Goal: Information Seeking & Learning: Learn about a topic

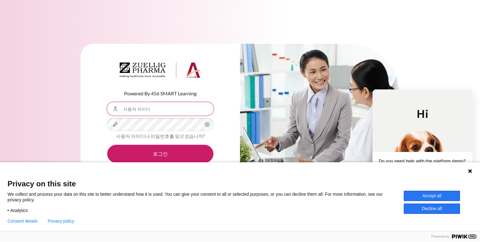
type input "[EMAIL_ADDRESS][DOMAIN_NAME]"
drag, startPoint x: 461, startPoint y: 0, endPoint x: 348, endPoint y: 14, distance: 114.3
click at [348, 14] on div "Powered By 456 SMART Learning 사용자 아이디 [EMAIL_ADDRESS][DOMAIN_NAME] 비밀번호 사용자 아이디…" at bounding box center [240, 121] width 480 height 242
click at [470, 170] on icon at bounding box center [470, 171] width 4 height 4
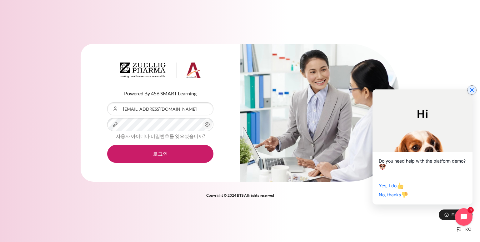
click at [472, 88] on icon "Close chat widget" at bounding box center [472, 90] width 6 height 6
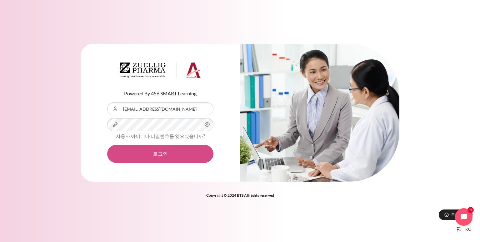
click at [151, 152] on button "로그인" at bounding box center [160, 154] width 106 height 18
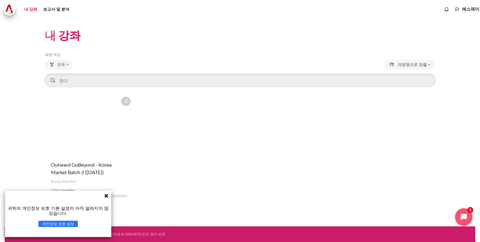
click at [106, 196] on icon at bounding box center [106, 196] width 4 height 4
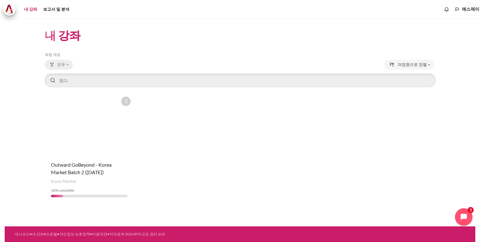
click at [61, 65] on font "모두" at bounding box center [61, 64] width 8 height 5
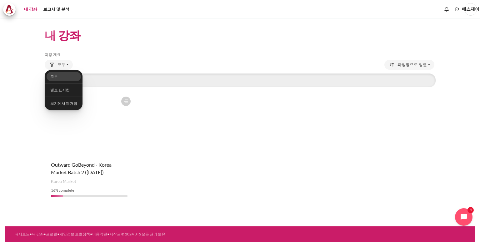
click at [21, 65] on section "내 강좌 스킵 코스 개요 과정 개요 모두" at bounding box center [240, 115] width 471 height 194
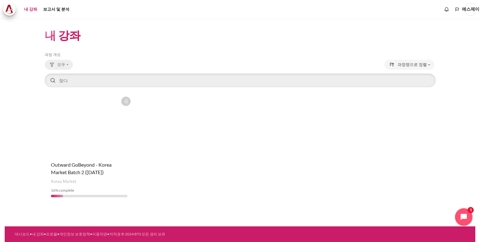
click at [60, 63] on font "모두" at bounding box center [61, 64] width 8 height 5
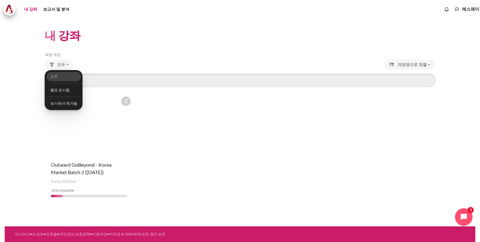
click at [24, 67] on section "내 강좌 스킵 코스 개요 과정 개요 모두" at bounding box center [240, 115] width 471 height 194
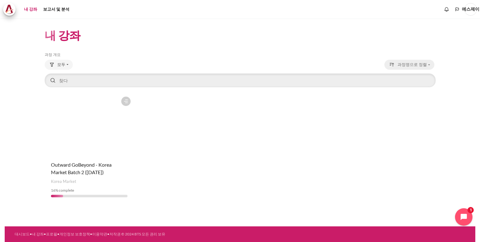
click at [409, 65] on font "과정명으로 정렬" at bounding box center [411, 64] width 29 height 5
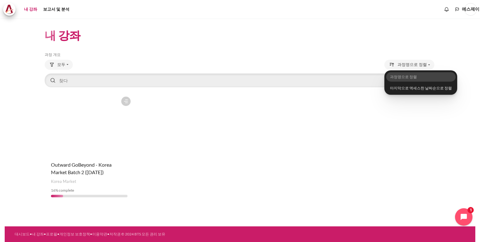
click at [17, 128] on section "내 강좌 스킵 코스 개요 과정 개요 모두" at bounding box center [240, 115] width 471 height 194
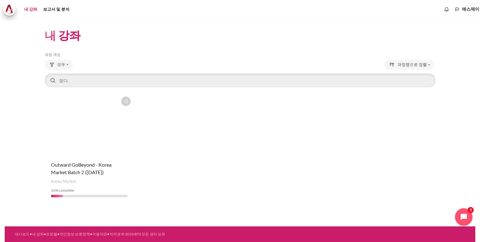
click at [469, 8] on font "에스제이" at bounding box center [470, 9] width 17 height 5
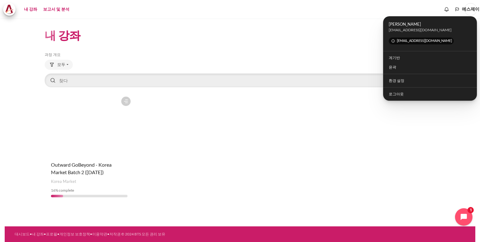
click at [47, 8] on font "보고서 및 분석" at bounding box center [56, 9] width 26 height 5
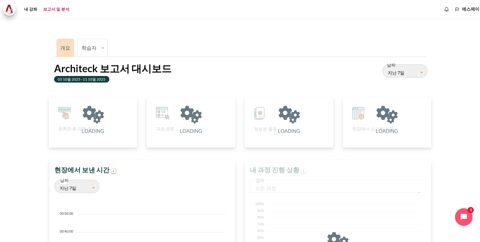
scroll to position [124, 180]
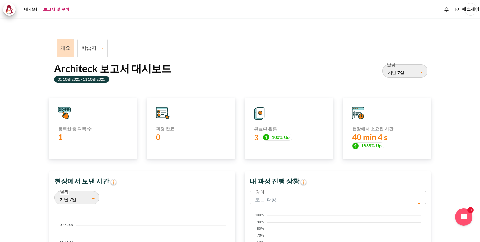
click at [93, 47] on font "학습자" at bounding box center [89, 48] width 15 height 6
click at [62, 47] on font "개요" at bounding box center [65, 48] width 10 height 6
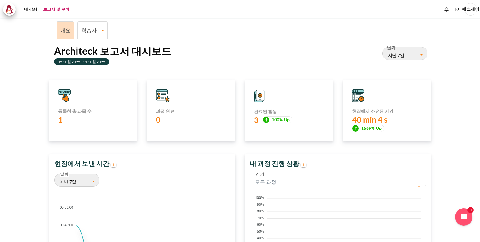
scroll to position [17, 0]
click at [98, 29] on link "학습자" at bounding box center [93, 30] width 30 height 6
click at [89, 48] on font "학습자 과정 진행 상황" at bounding box center [91, 52] width 16 height 16
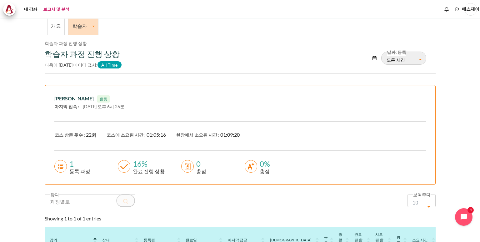
scroll to position [92, 0]
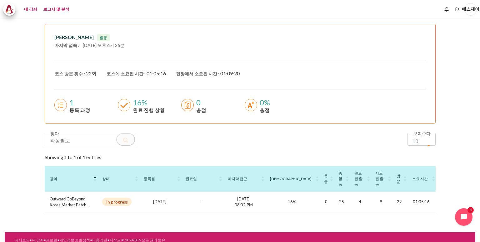
click at [30, 9] on font "내 강좌" at bounding box center [30, 9] width 13 height 5
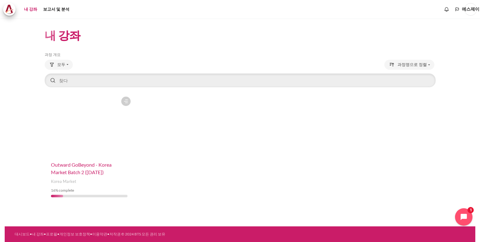
click at [84, 167] on span "Outward GoBeyond - Korea Market Batch 2 ([DATE])" at bounding box center [81, 168] width 61 height 13
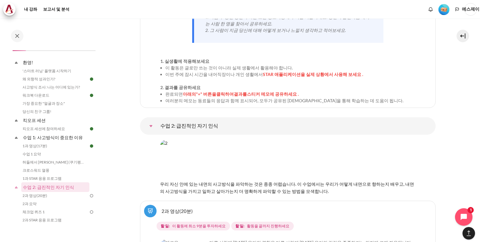
scroll to position [1368, 0]
click at [35, 154] on font "수업 1 요약" at bounding box center [31, 154] width 18 height 5
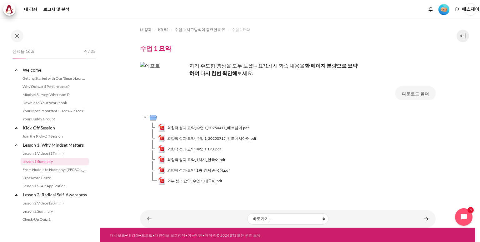
scroll to position [26, 0]
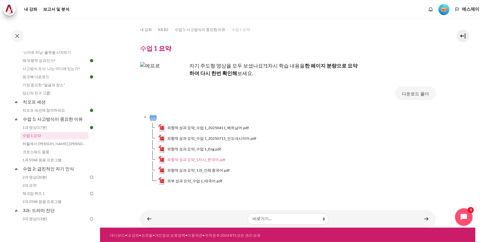
click at [205, 159] on font "외향적 성과 요약_1차시_한국어.pdf" at bounding box center [196, 159] width 58 height 5
click at [61, 144] on font "허들에서 하모니로 (쿠기펭의 이야기)" at bounding box center [69, 143] width 94 height 5
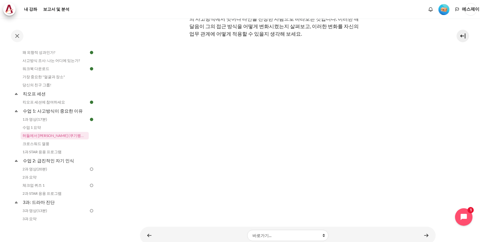
scroll to position [62, 0]
click at [150, 210] on div "내 강좌 KR B2 수업 1: 사고방식이 중요한 이유 허들에서 하모니로 (쿠기펭의 이야기) 허들에서 하모니로 (쿠기펭의 이야기)" at bounding box center [288, 86] width 296 height 261
click at [39, 144] on font "크로스워드 열풍" at bounding box center [35, 143] width 27 height 5
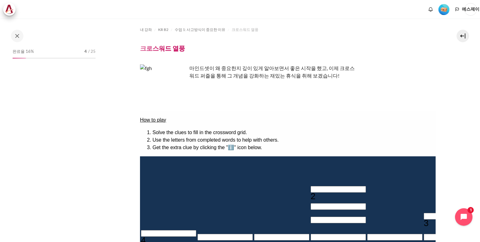
scroll to position [42, 0]
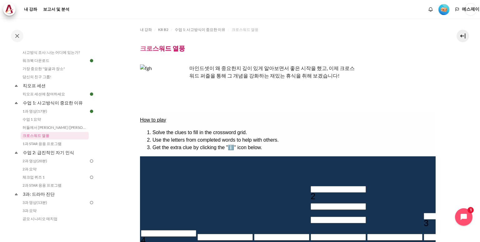
click at [329, 144] on li "Get the extra clue by clicking the "ℹ️" icon below." at bounding box center [293, 147] width 283 height 7
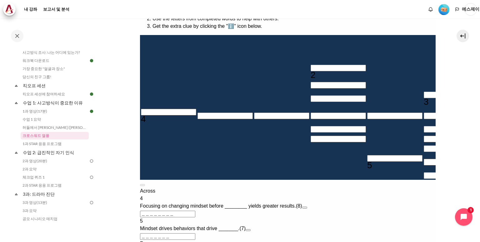
scroll to position [121, 0]
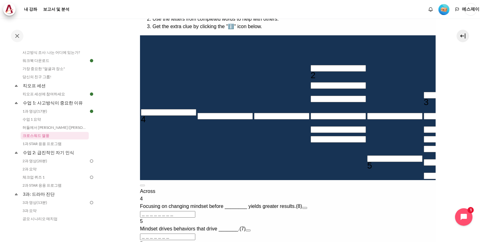
drag, startPoint x: 329, startPoint y: 21, endPoint x: 323, endPoint y: 157, distance: 136.0
click at [323, 157] on tbody "1 2 3 4 5" at bounding box center [450, 107] width 621 height 143
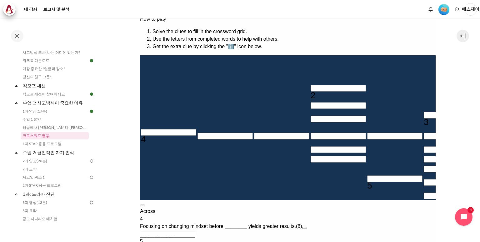
scroll to position [101, 0]
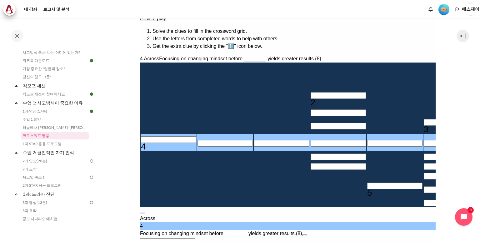
click at [195, 238] on input "＿＿＿＿＿＿＿＿" at bounding box center [167, 241] width 55 height 7
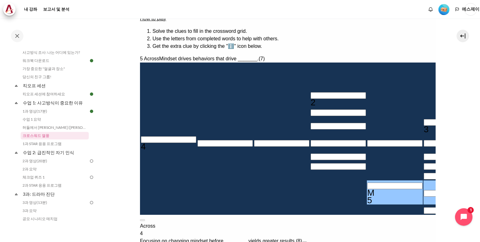
type input "MI＿＿＿＿＿"
type input "＿＿＿＿＿I＿"
type input "MINDSET"
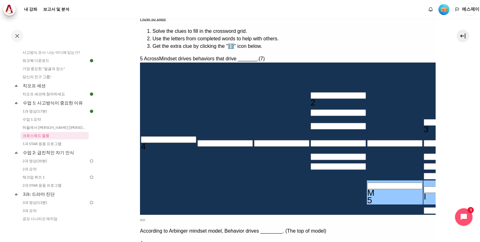
click at [145, 219] on button at bounding box center [142, 220] width 5 height 2
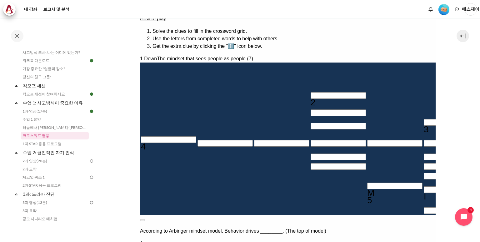
click at [452, 143] on section "내 강좌 KR B2 수업 1: 사고방식이 중요한 이유 크로스워드 열풍 크로스워드 열풍" at bounding box center [287, 107] width 375 height 381
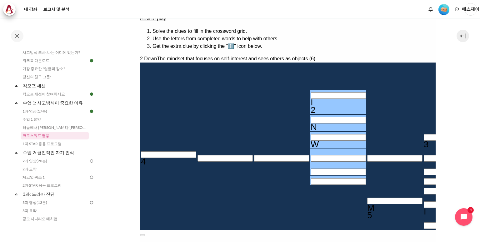
type input "INWa＿＿"
type input "＿＿＿A＿＿＿＿"
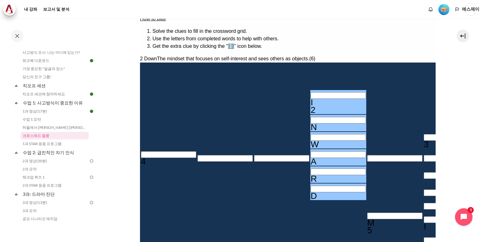
type input "I"
type input "＿＿＿＿＿＿＿＿"
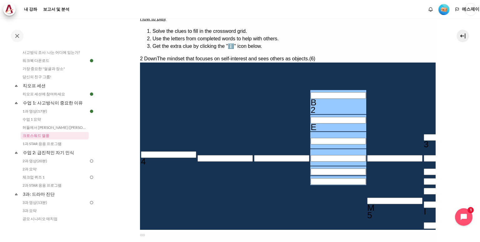
type input "BEHa＿＿"
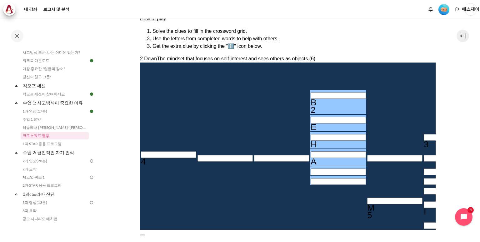
type input "＿＿＿A＿＿＿＿"
type input "BEH＿＿"
type input "＿＿＿＿＿＿＿＿"
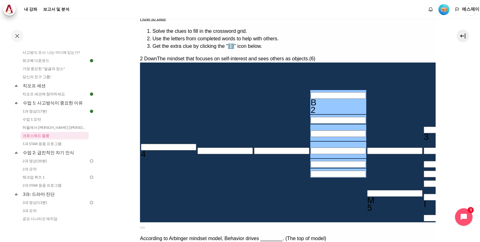
type input "＿＿＿＿＿＿"
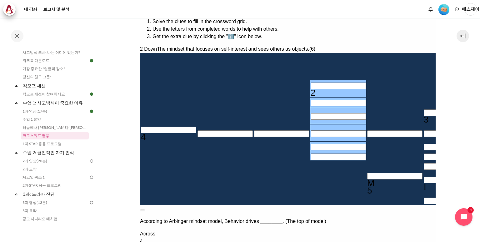
scroll to position [112, 0]
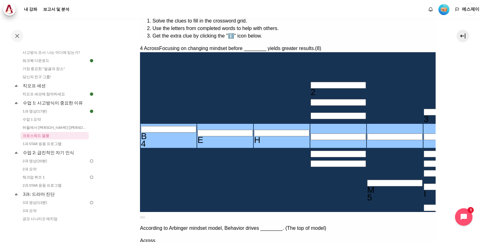
type input "BEHA＿＿＿＿"
type input "＿＿＿A＿＿"
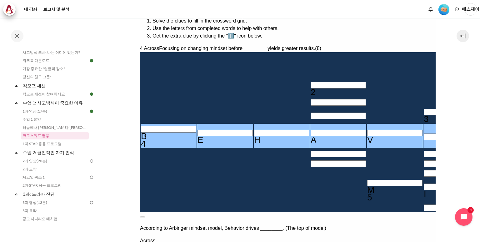
type input "BEHAVI＿＿"
type input "＿I＿＿＿I＿"
type input "BEHAVIOR"
type input "＿＿＿＿＿R＿"
type input "BEHAVIOR"
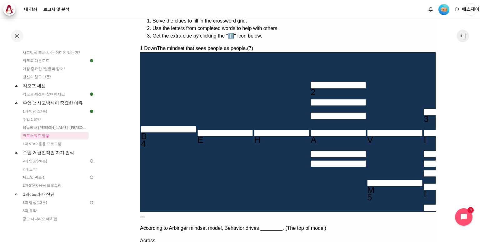
type input "＿＿＿＿＿＿"
type input "BEHAVIO＿"
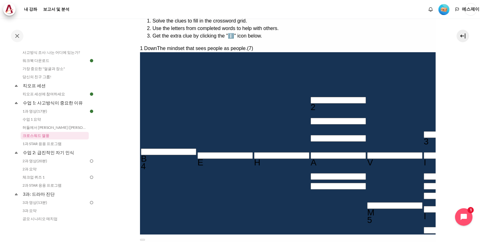
type input "OUTWAr＿"
type input "BEHAVIOR"
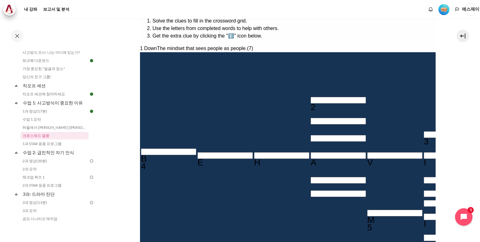
type input "OUTWARD"
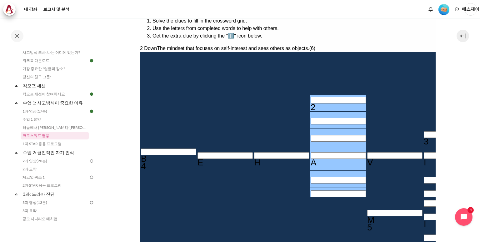
type input "＿＿＿＿＿"
type input "BEH＿VIOR"
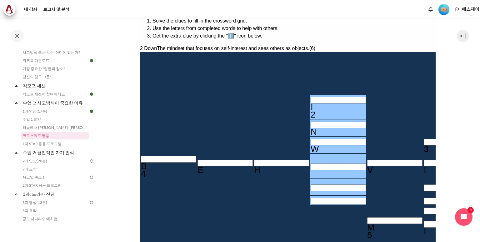
type input "INWa＿＿"
type input "BEHAVIOR"
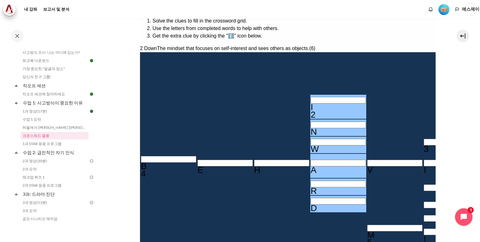
type input "INWARD"
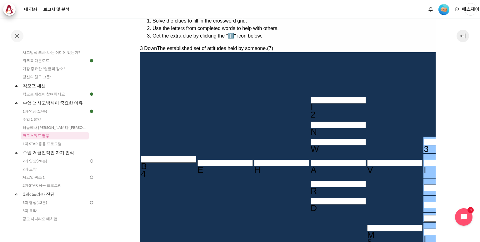
type input "＿I＿＿＿＿"
type input "M＿NDSET"
type input "＿＿＿＿＿＿"
type input "BEHAV＿OR"
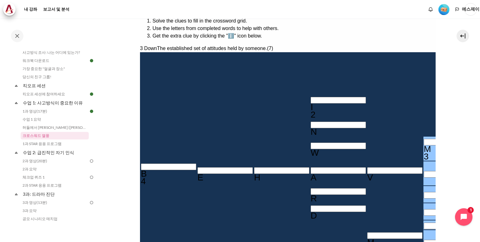
type input "Mi＿＿＿＿＿"
type input "BEHAVIOR"
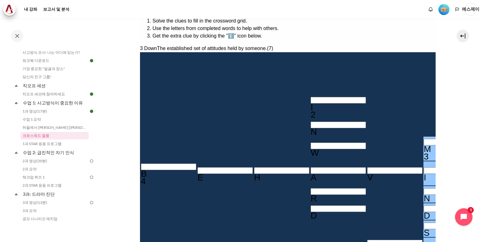
type input "MINDSe＿"
type input "MENDSET"
type input "MINDSET"
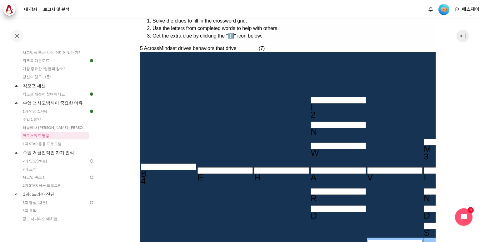
type input "M"
type input "＿＿＿＿＿＿＿"
type input "MINDS＿T"
type input "＿E＿＿＿＿＿"
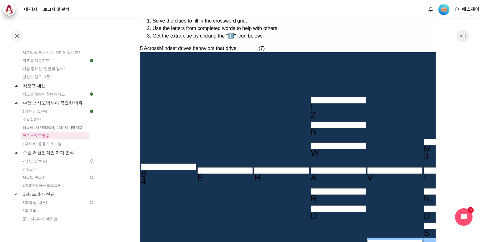
type input "MINDSET"
type input "＿＿＿＿＿＿＿"
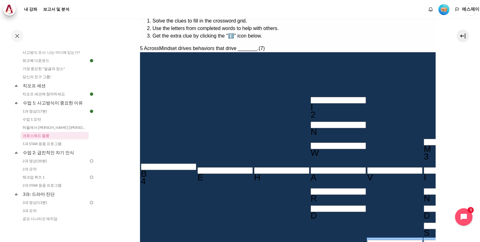
type input "MINDS＿T"
type input "RE＿＿＿＿＿"
type input "MINDSET"
type input "RESULTS"
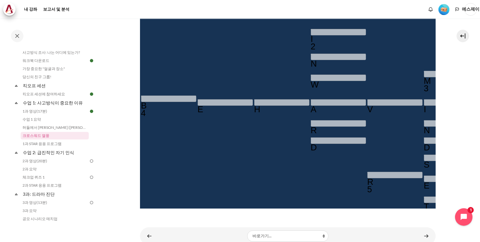
scroll to position [191, 0]
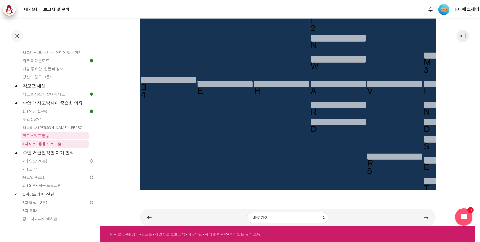
click at [52, 144] on font "1과 STAR 응용 프로그램" at bounding box center [41, 143] width 39 height 5
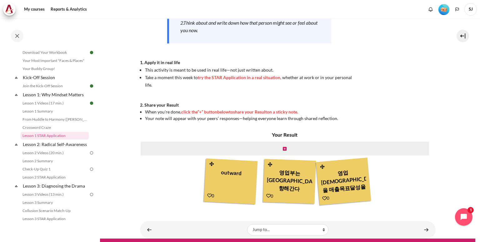
scroll to position [145, 0]
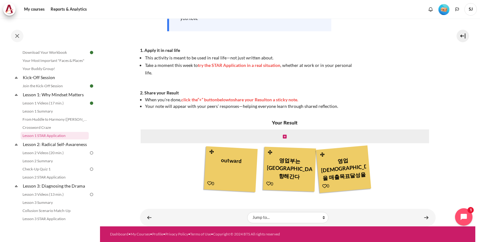
click at [337, 172] on div "영업[DEMOGRAPHIC_DATA]을 매출목표달성을 위한 수단으로 생각-역지사지마음으로 그들의 입장에서 생각하고 문제해결을 위해 공동노력." at bounding box center [343, 168] width 47 height 30
click at [283, 137] on icon "Content" at bounding box center [285, 136] width 4 height 4
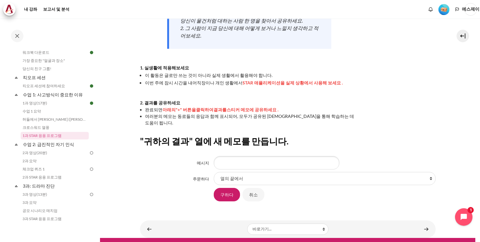
scroll to position [121, 0]
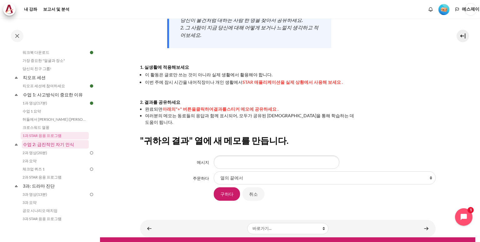
click at [59, 146] on font "수업 2: 급진적인 자기 인식" at bounding box center [48, 144] width 51 height 5
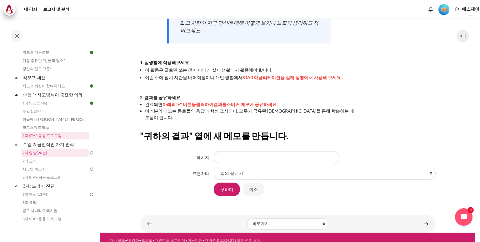
click at [39, 150] on link "2과 영상(20분)" at bounding box center [55, 152] width 68 height 7
click at [254, 185] on input "취소" at bounding box center [253, 188] width 22 height 13
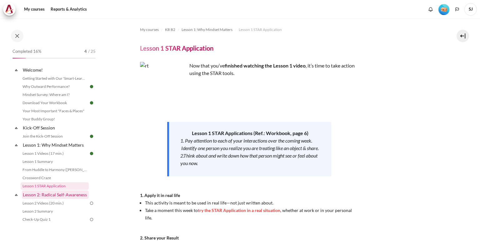
scroll to position [50, 0]
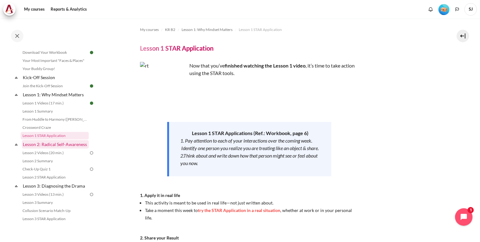
click at [44, 147] on link "Lesson 2: Radical Self-Awareness" at bounding box center [55, 144] width 67 height 8
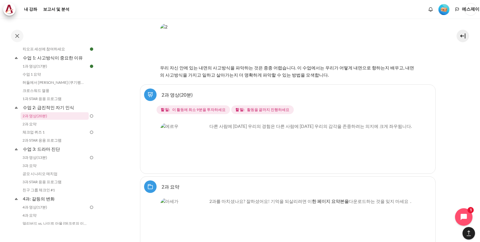
scroll to position [1502, 0]
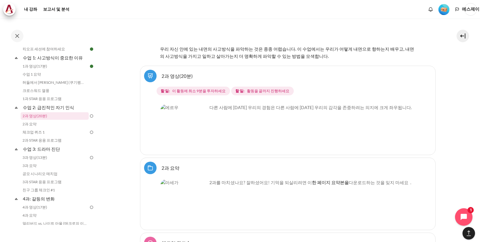
click at [192, 104] on img "콘텐츠" at bounding box center [183, 127] width 47 height 47
click at [200, 107] on img "콘텐츠" at bounding box center [183, 127] width 47 height 47
click at [53, 116] on link "2과 영상(20분)" at bounding box center [55, 115] width 68 height 7
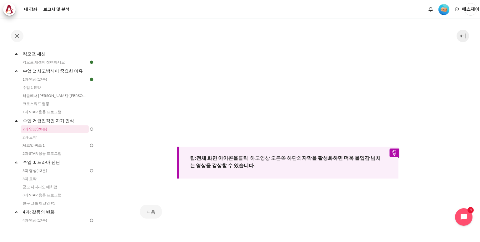
scroll to position [237, 0]
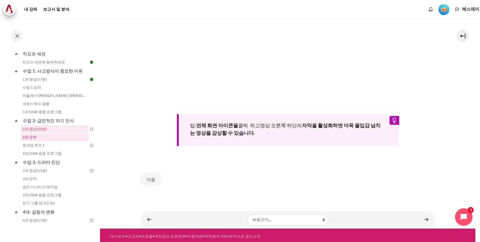
click at [42, 136] on link "2과 요약" at bounding box center [55, 136] width 68 height 7
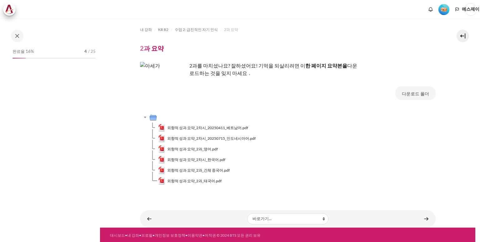
scroll to position [82, 0]
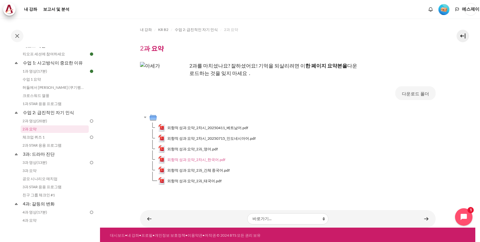
click at [209, 158] on font "외향적 성과 요약_2차시_한국어.pdf" at bounding box center [196, 159] width 58 height 5
click at [36, 136] on font "체크업 퀴즈 1" at bounding box center [33, 137] width 22 height 5
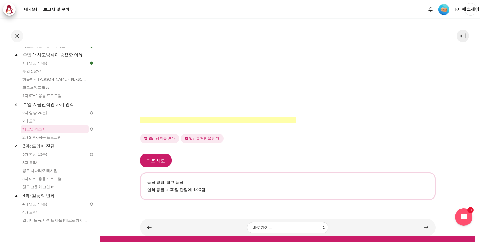
scroll to position [165, 0]
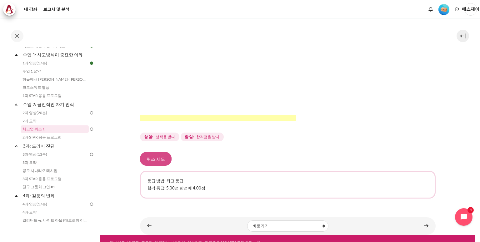
click at [156, 156] on font "퀴즈 시도" at bounding box center [156, 158] width 18 height 5
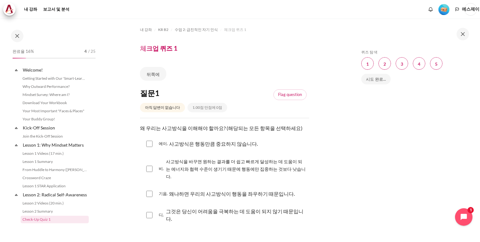
scroll to position [90, 0]
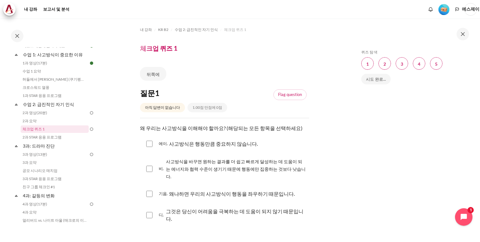
click at [150, 166] on input "콘텐츠" at bounding box center [149, 169] width 6 height 6
checkbox input "true"
click at [147, 191] on input "콘텐츠" at bounding box center [149, 194] width 6 height 6
checkbox input "true"
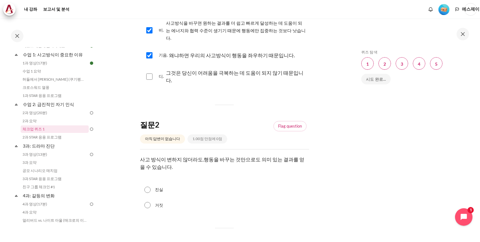
scroll to position [143, 0]
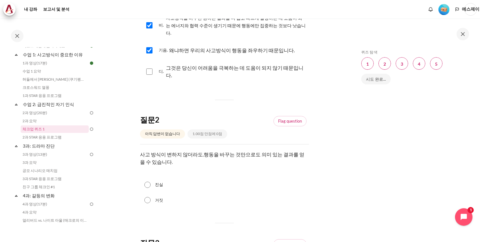
click at [147, 197] on input "거짓" at bounding box center [147, 200] width 6 height 6
radio input "true"
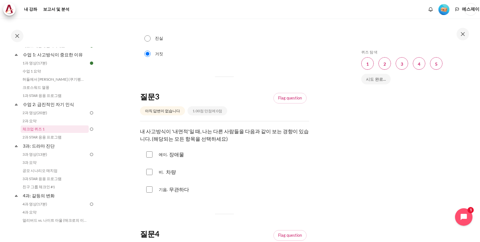
scroll to position [290, 0]
click at [147, 151] on input "콘텐츠" at bounding box center [149, 154] width 6 height 6
checkbox input "true"
click at [150, 168] on input "콘텐츠" at bounding box center [149, 171] width 6 height 6
checkbox input "true"
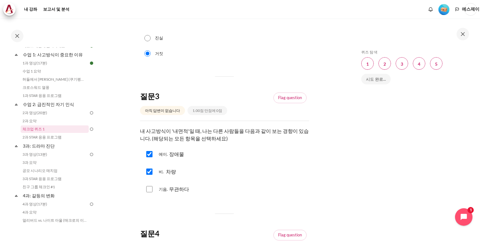
click at [149, 186] on input "콘텐츠" at bounding box center [149, 189] width 6 height 6
checkbox input "true"
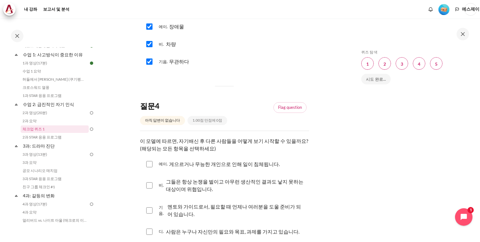
scroll to position [421, 0]
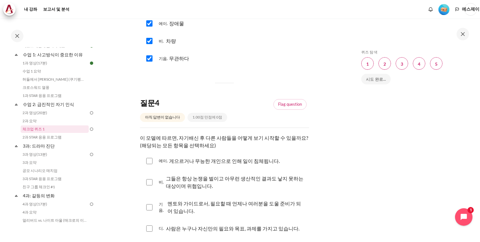
click at [150, 158] on input "콘텐츠" at bounding box center [149, 161] width 6 height 6
checkbox input "true"
click at [149, 179] on input "콘텐츠" at bounding box center [149, 182] width 6 height 6
checkbox input "true"
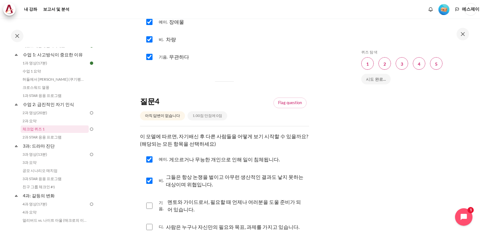
scroll to position [422, 0]
click at [434, 62] on span "블록" at bounding box center [436, 63] width 12 height 12
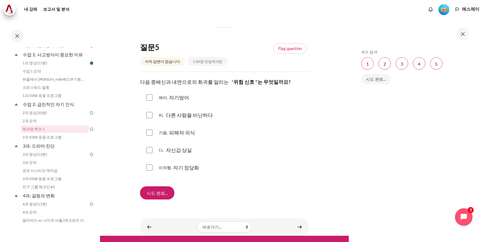
click at [147, 94] on input "콘텐츠" at bounding box center [149, 97] width 6 height 6
checkbox input "true"
click at [148, 112] on input "콘텐츠" at bounding box center [149, 115] width 6 height 6
checkbox input "true"
click at [150, 129] on input "콘텐츠" at bounding box center [149, 132] width 6 height 6
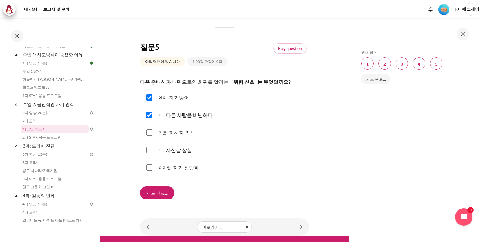
checkbox input "true"
click at [148, 164] on input "콘텐츠" at bounding box center [149, 167] width 6 height 6
checkbox input "true"
click at [151, 186] on input "시도 완료..." at bounding box center [157, 192] width 34 height 13
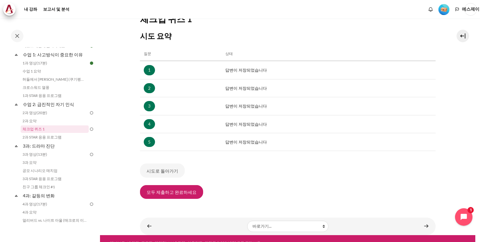
scroll to position [78, 0]
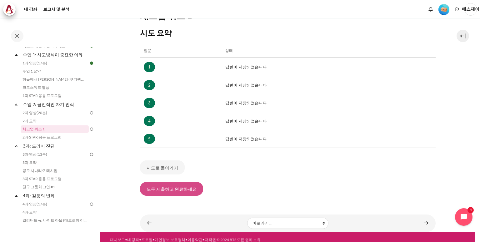
click at [183, 189] on font "모두 제출하고 완료하세요" at bounding box center [172, 188] width 50 height 5
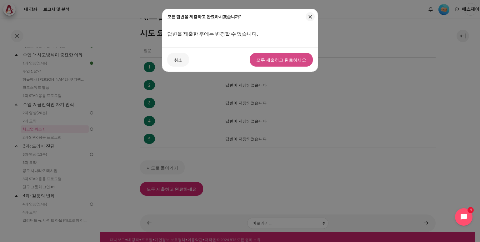
click at [265, 58] on font "모두 제출하고 완료하세요" at bounding box center [281, 59] width 50 height 5
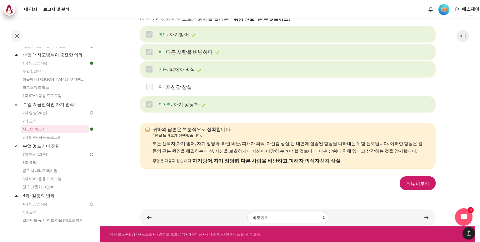
scroll to position [1025, 0]
click at [411, 181] on font "리뷰 마무리" at bounding box center [417, 183] width 23 height 5
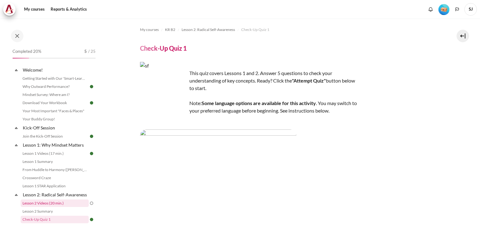
scroll to position [90, 0]
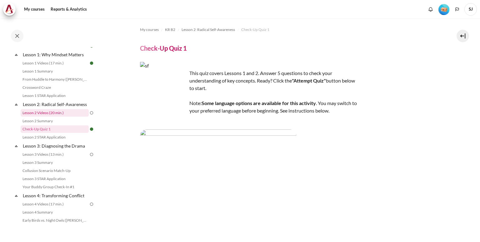
click at [51, 117] on link "Lesson 2 Videos (20 min.)" at bounding box center [55, 112] width 68 height 7
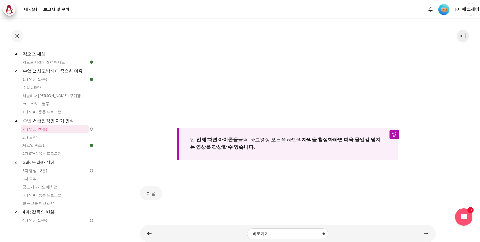
scroll to position [237, 0]
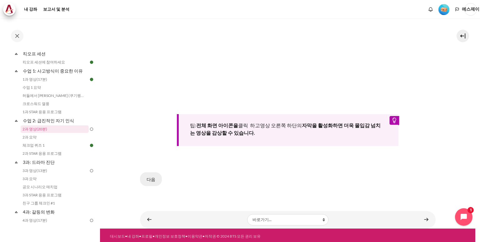
click at [151, 175] on font "다음" at bounding box center [151, 178] width 9 height 7
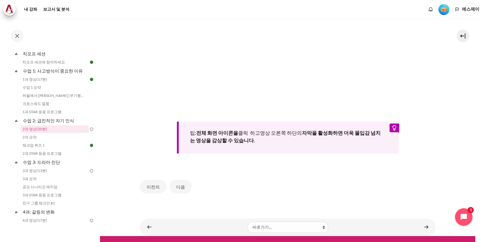
scroll to position [237, 0]
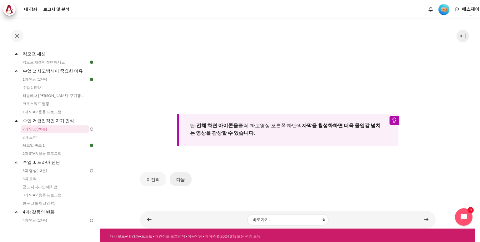
click at [177, 177] on font "다음" at bounding box center [180, 179] width 9 height 5
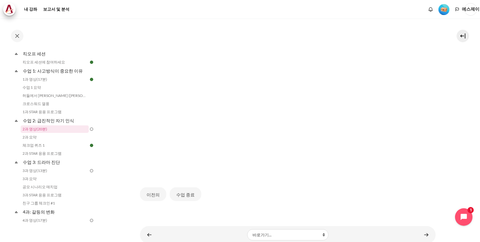
scroll to position [152, 0]
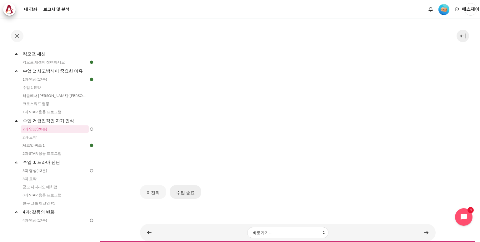
click at [188, 191] on font "수업 종료" at bounding box center [185, 192] width 18 height 5
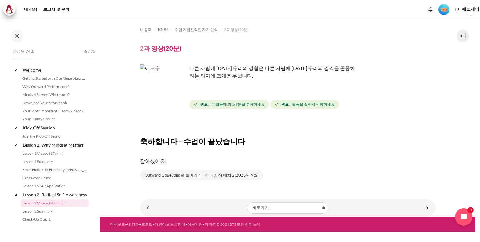
scroll to position [74, 0]
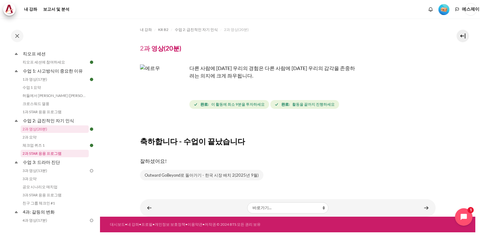
click at [52, 154] on font "2과 STAR 응용 프로그램" at bounding box center [41, 153] width 39 height 5
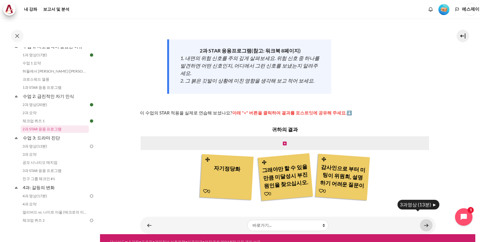
click at [420, 219] on link "콘텐츠" at bounding box center [426, 225] width 12 height 12
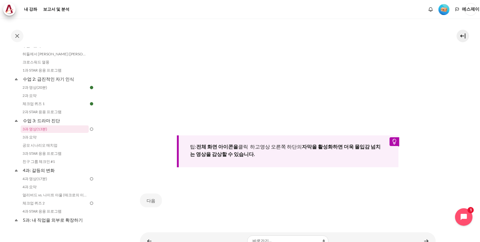
scroll to position [256, 0]
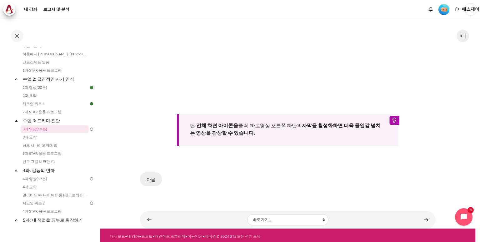
click at [149, 177] on font "다음" at bounding box center [151, 179] width 9 height 5
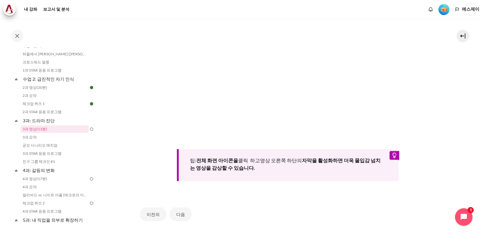
scroll to position [245, 0]
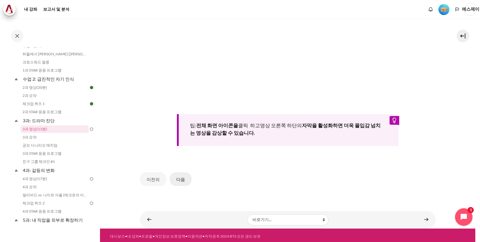
click at [177, 177] on font "다음" at bounding box center [180, 179] width 9 height 5
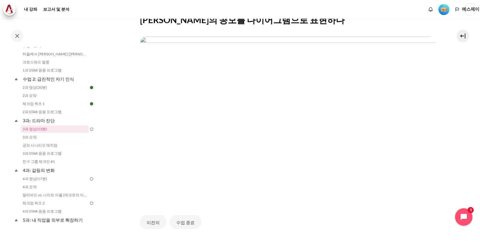
scroll to position [133, 0]
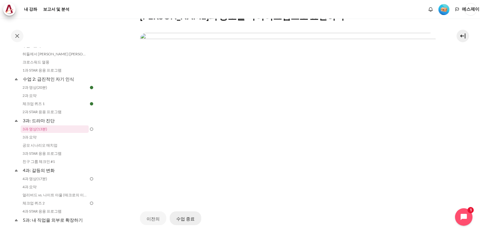
click at [181, 218] on font "수업 종료" at bounding box center [185, 218] width 18 height 5
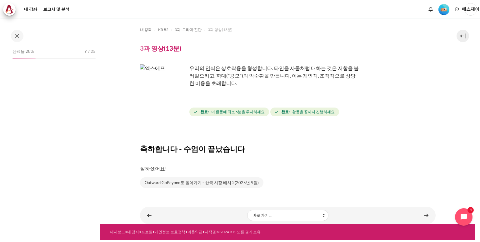
scroll to position [116, 0]
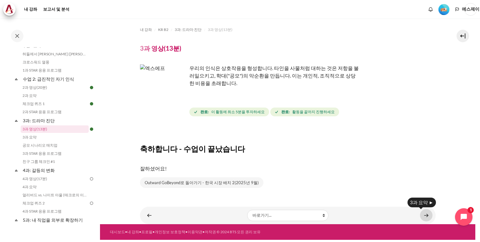
click at [424, 214] on link "콘텐츠" at bounding box center [426, 215] width 12 height 12
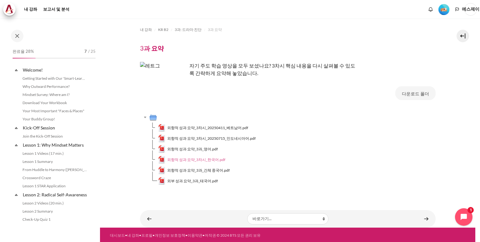
scroll to position [124, 0]
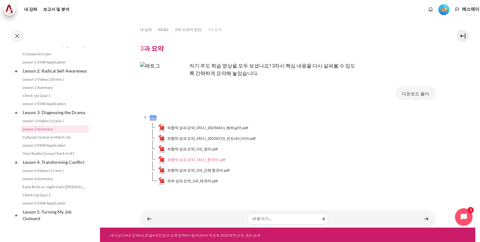
click at [205, 158] on font "외향적 성과 요약_3차시_한국어.pdf" at bounding box center [196, 159] width 58 height 5
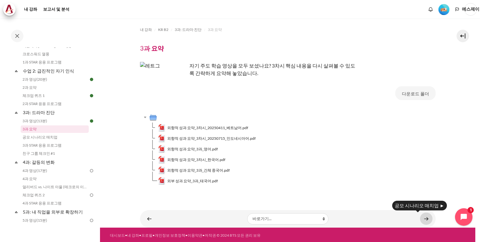
click at [424, 217] on link "콘텐츠" at bounding box center [426, 218] width 12 height 12
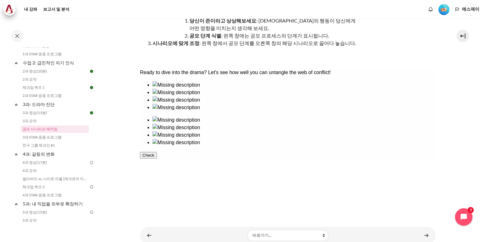
scroll to position [77, 0]
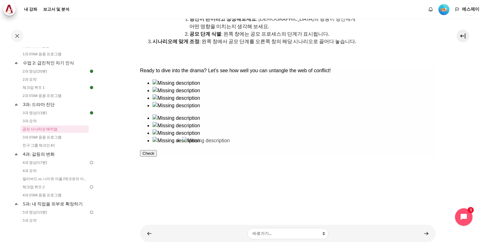
drag, startPoint x: 244, startPoint y: 111, endPoint x: 198, endPoint y: 158, distance: 65.8
click at [198, 109] on ul at bounding box center [288, 94] width 296 height 30
click at [317, 114] on ul at bounding box center [288, 129] width 296 height 30
drag, startPoint x: 317, startPoint y: 106, endPoint x: 250, endPoint y: 107, distance: 67.2
click at [250, 107] on div at bounding box center [288, 111] width 296 height 65
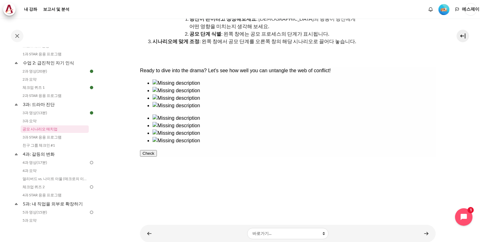
click at [167, 87] on div at bounding box center [293, 87] width 283 height 0
click at [254, 102] on div at bounding box center [293, 102] width 283 height 0
click at [164, 87] on div at bounding box center [293, 87] width 283 height 0
click at [157, 157] on button "Check" at bounding box center [148, 153] width 17 height 7
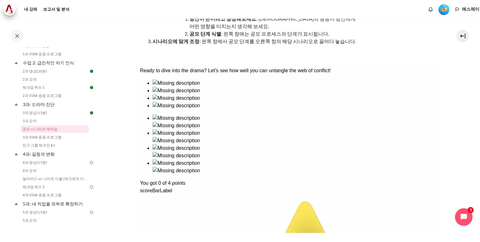
drag, startPoint x: 163, startPoint y: 107, endPoint x: 304, endPoint y: 114, distance: 141.4
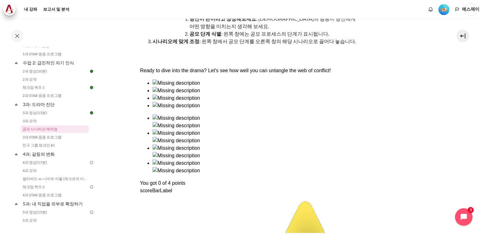
drag, startPoint x: 301, startPoint y: 113, endPoint x: 396, endPoint y: 112, distance: 95.6
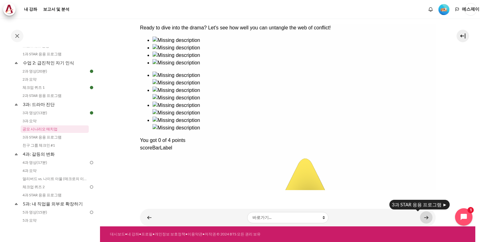
click at [421, 214] on link "콘텐츠" at bounding box center [426, 217] width 12 height 12
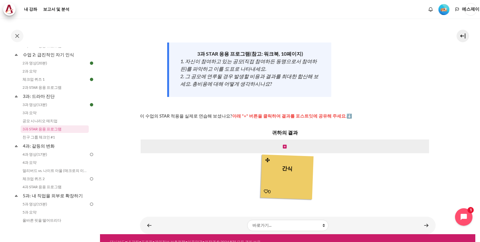
scroll to position [80, 0]
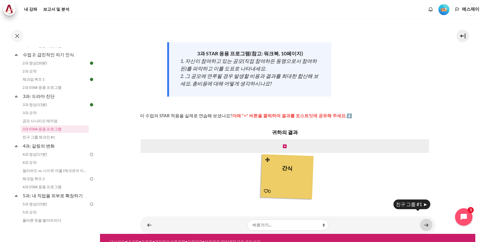
click at [422, 219] on link "콘텐츠" at bounding box center [426, 225] width 12 height 12
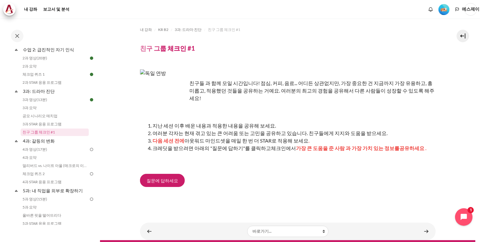
scroll to position [6, 0]
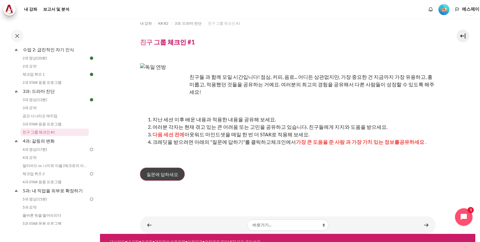
click at [164, 172] on link "질문에 답하세요" at bounding box center [162, 173] width 45 height 13
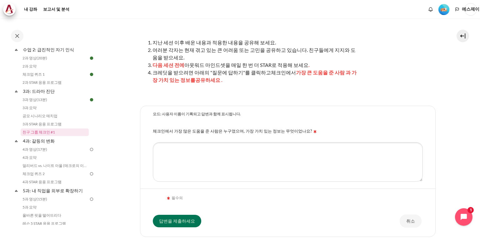
scroll to position [72, 0]
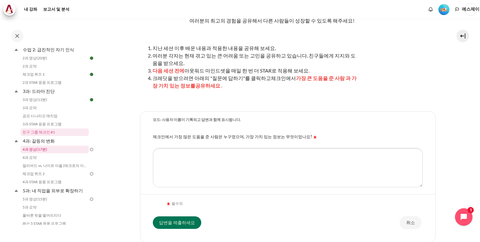
click at [36, 148] on font "4과 영상(17분)" at bounding box center [34, 149] width 25 height 5
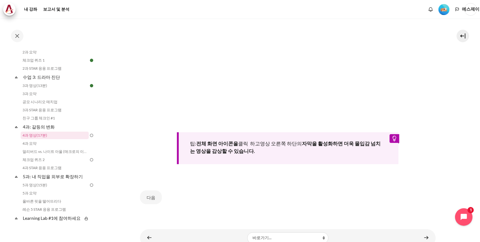
scroll to position [237, 0]
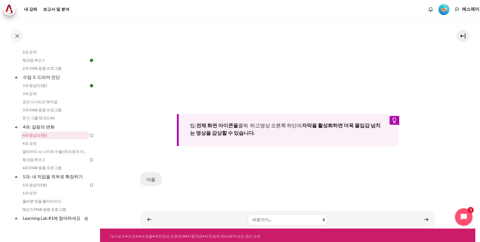
click at [150, 177] on font "다음" at bounding box center [151, 179] width 9 height 5
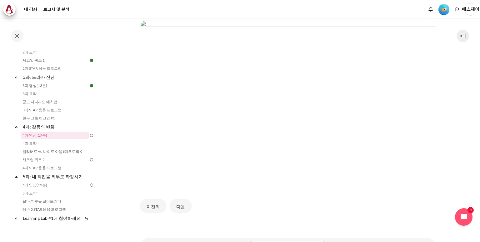
scroll to position [139, 0]
click at [177, 203] on font "다음" at bounding box center [180, 205] width 9 height 5
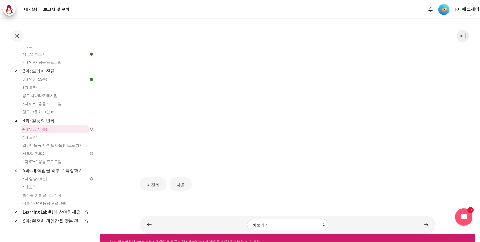
scroll to position [159, 0]
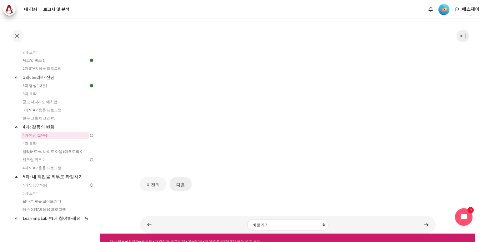
click at [182, 182] on font "다음" at bounding box center [180, 184] width 9 height 5
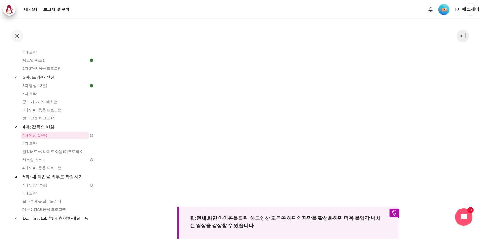
scroll to position [150, 0]
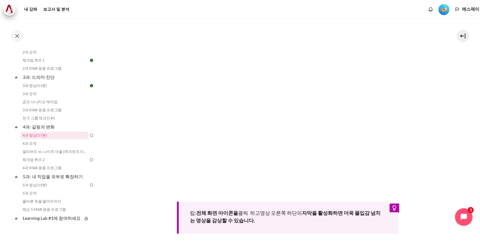
click at [450, 151] on section "내 강좌 KR B2 4과: 갈등의 변화 4과 영상(17분) 4과 영상(17분)" at bounding box center [287, 91] width 375 height 447
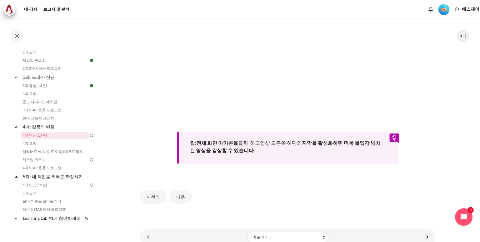
scroll to position [237, 0]
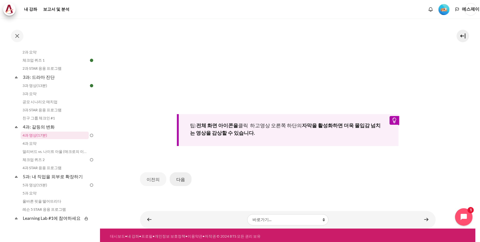
click at [177, 178] on font "다음" at bounding box center [180, 179] width 9 height 5
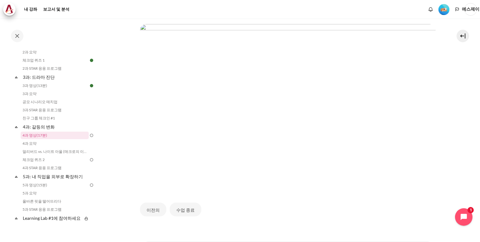
scroll to position [165, 0]
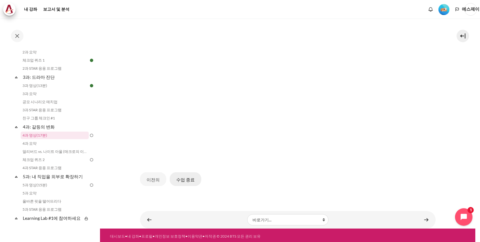
drag, startPoint x: 0, startPoint y: 0, endPoint x: 177, endPoint y: 178, distance: 250.7
click at [177, 178] on font "수업 종료" at bounding box center [185, 179] width 18 height 5
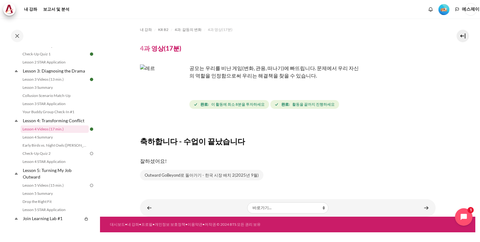
scroll to position [159, 0]
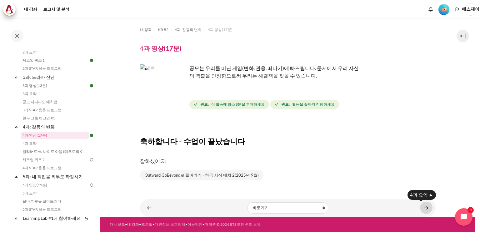
click at [427, 209] on link "콘텐츠" at bounding box center [426, 208] width 12 height 12
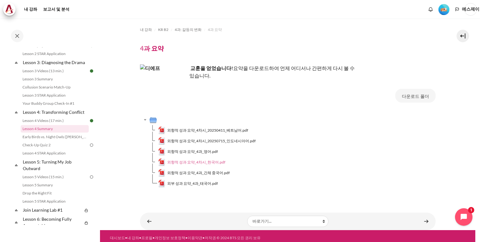
scroll to position [167, 0]
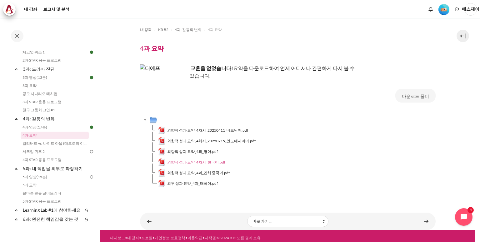
click at [212, 162] on font "외향적 성과 요약_4차시_한국어.pdf" at bounding box center [196, 162] width 58 height 5
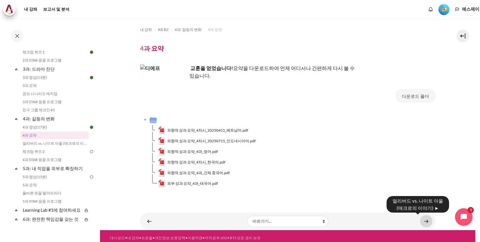
click at [423, 220] on link "콘텐츠" at bounding box center [426, 221] width 12 height 12
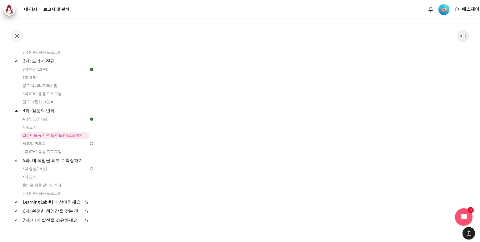
scroll to position [385, 0]
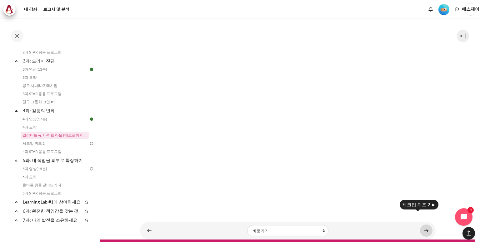
click at [422, 224] on link "콘텐츠" at bounding box center [426, 230] width 12 height 12
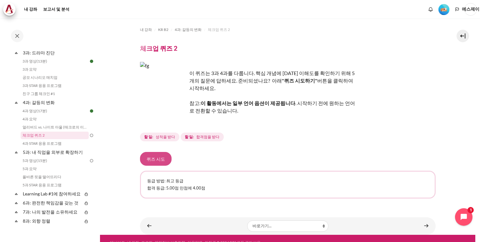
click at [156, 156] on font "퀴즈 시도" at bounding box center [156, 158] width 18 height 5
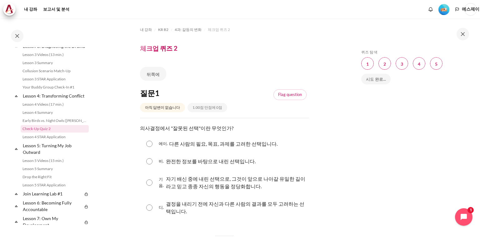
scroll to position [183, 0]
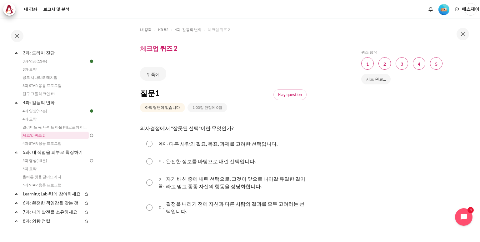
click at [146, 183] on input "콘텐츠" at bounding box center [149, 182] width 6 height 6
radio input "true"
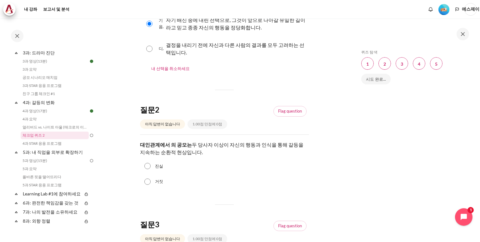
scroll to position [161, 0]
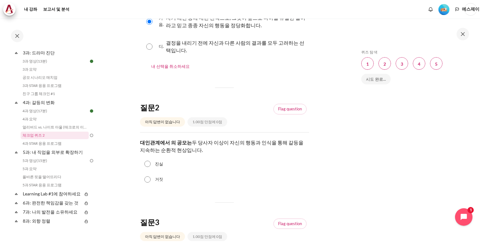
click at [148, 163] on input "진실" at bounding box center [147, 164] width 6 height 6
radio input "true"
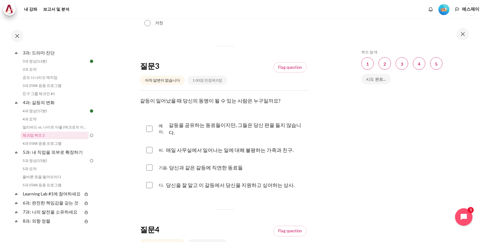
scroll to position [318, 0]
click at [148, 163] on input "콘텐츠" at bounding box center [149, 166] width 6 height 6
checkbox input "true"
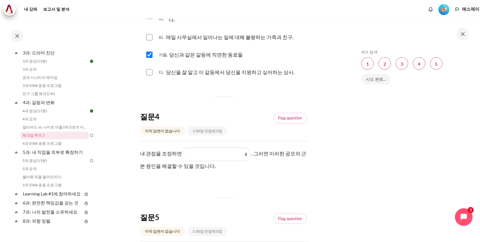
scroll to position [431, 0]
click at [245, 147] on select "그들이 하는 일 그들이 보고 느끼는 것 그들이 하는 일에 대해 내가 보고 느낀 것 내가 하는 일" at bounding box center [216, 153] width 69 height 13
select select "2"
click at [182, 147] on select "그들이 하는 일 그들이 보고 느끼는 것 그들이 하는 일에 대해 내가 보고 느낀 것 내가 하는 일" at bounding box center [216, 153] width 69 height 13
click at [243, 147] on select "그들이 하는 일 그들이 보고 느끼는 것 그들이 하는 일에 대해 내가 보고 느낀 것 내가 하는 일" at bounding box center [216, 153] width 69 height 13
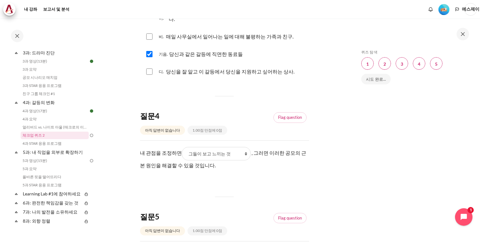
click at [309, 170] on section "내 강좌 KR B2 4과: 갈등의 변화 체크업 퀴즈 2 체크업 퀴즈 2" at bounding box center [224, 3] width 249 height 830
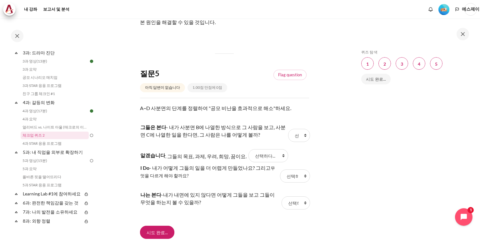
scroll to position [574, 0]
click at [300, 129] on select "선택하다... 에이 비 디 기음" at bounding box center [299, 135] width 22 height 13
click at [349, 153] on div "퀴즈 탐색 건너뛰기 퀴즈 탐색 질문 1 이 페이지 질문 2 이 페이지 질문 3 이 페이지 질문 4 이 페이지 질문 5 이 페이지 시도 완료..." at bounding box center [414, 129] width 131 height 223
click at [301, 196] on select "선택하다... 에이 비 디 기음" at bounding box center [296, 202] width 28 height 13
select select "1"
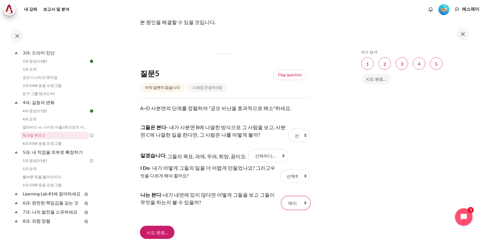
click at [282, 196] on select "선택하다... 에이 비 디 기음" at bounding box center [296, 202] width 28 height 13
click at [277, 149] on select "선택하다... 에이 비 디 기음" at bounding box center [268, 155] width 40 height 13
select select "2"
click at [248, 149] on select "선택하다... 에이 비 디 기음" at bounding box center [268, 155] width 40 height 13
click at [300, 169] on select "선택하다... 에이 비 디 기음" at bounding box center [295, 175] width 30 height 13
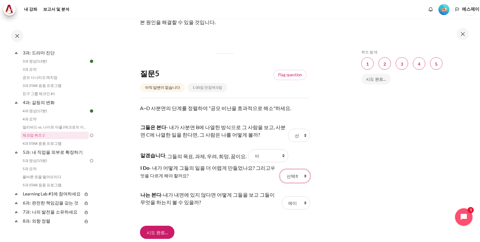
select select "4"
click at [280, 169] on select "선택하다... 에이 비 디 기음" at bounding box center [295, 175] width 30 height 13
click at [300, 129] on select "선택하다... 에이 비 디 기음" at bounding box center [299, 135] width 22 height 13
select select "3"
click at [288, 129] on select "선택하다... 에이 비 디 기음" at bounding box center [299, 135] width 22 height 13
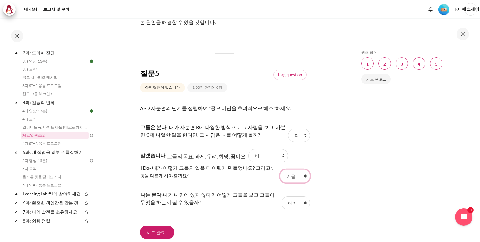
click at [300, 169] on select "선택하다... 에이 비 디 기음" at bounding box center [295, 175] width 30 height 13
click at [157, 226] on input "시도 완료..." at bounding box center [157, 232] width 34 height 13
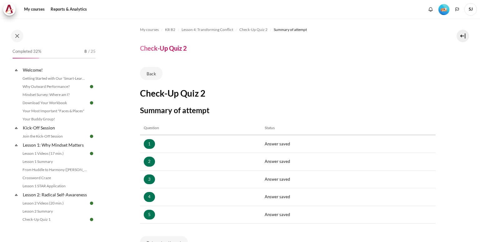
scroll to position [60, 0]
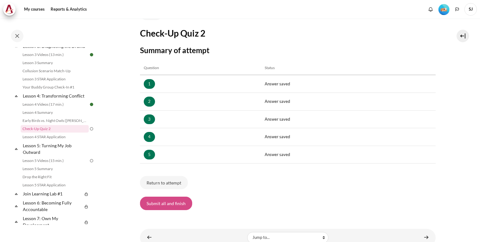
click at [177, 200] on button "Submit all and finish" at bounding box center [166, 203] width 52 height 13
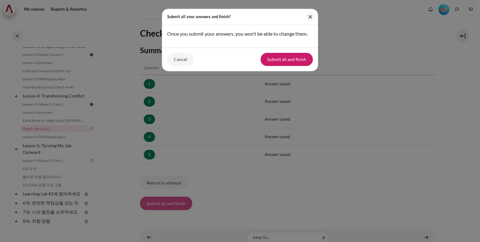
scroll to position [183, 0]
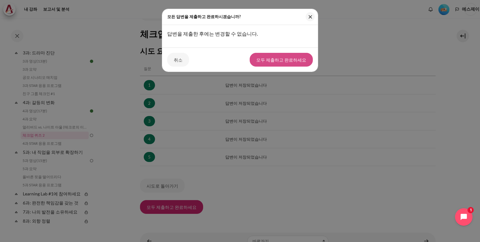
click at [265, 56] on font "모두 제출하고 완료하세요" at bounding box center [281, 59] width 50 height 7
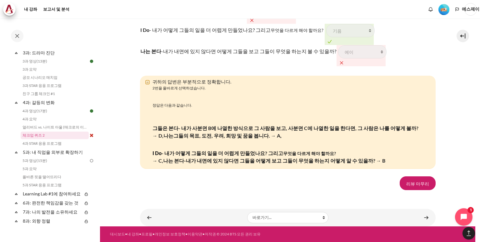
scroll to position [1073, 0]
click at [411, 183] on font "리뷰 마무리" at bounding box center [417, 183] width 23 height 5
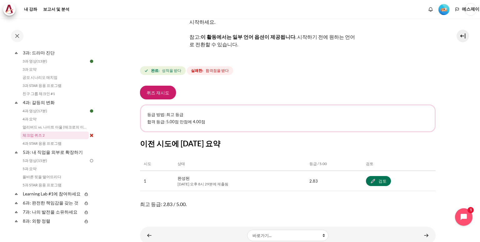
scroll to position [76, 0]
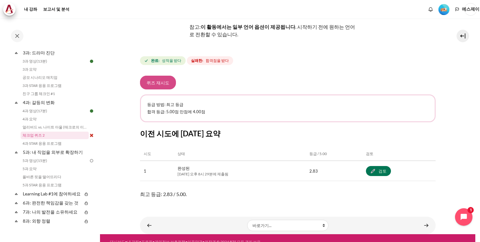
click at [159, 80] on font "퀴즈 재시도" at bounding box center [158, 82] width 23 height 5
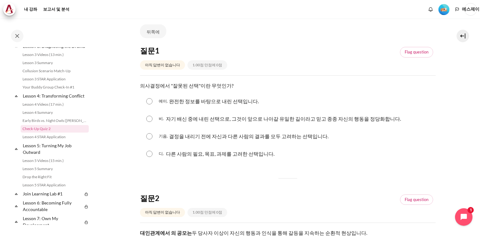
scroll to position [183, 0]
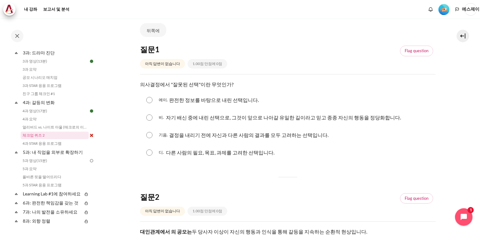
click at [149, 115] on input "콘텐츠" at bounding box center [149, 117] width 6 height 6
radio input "true"
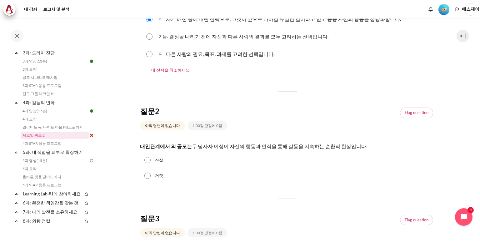
scroll to position [147, 0]
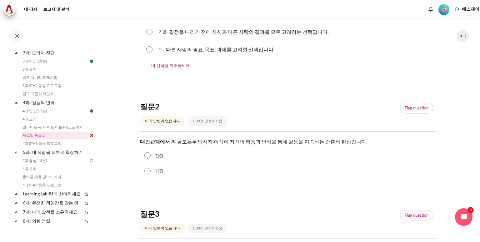
click at [148, 157] on input "진실" at bounding box center [147, 155] width 6 height 6
radio input "true"
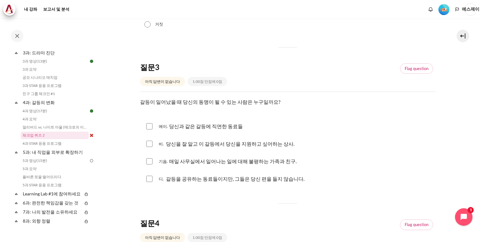
scroll to position [294, 0]
click at [149, 123] on input "콘텐츠" at bounding box center [149, 126] width 6 height 6
checkbox input "true"
click at [149, 144] on input "콘텐츠" at bounding box center [149, 143] width 6 height 6
checkbox input "true"
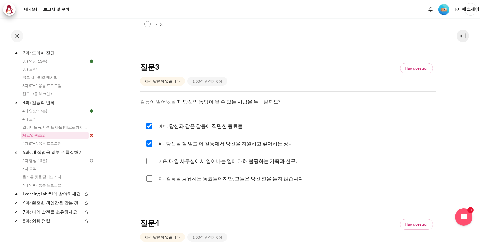
click at [149, 160] on input "콘텐츠" at bounding box center [149, 161] width 6 height 6
checkbox input "true"
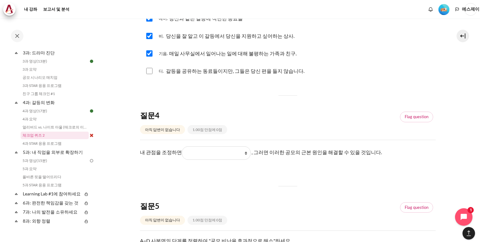
scroll to position [402, 0]
click at [244, 152] on select "그들이 보고 느끼는 것 그들이 하는 일에 대해 내가 보고 느낀 것 내가 하는 일 그들이 하는 일" at bounding box center [216, 152] width 69 height 13
select select "2"
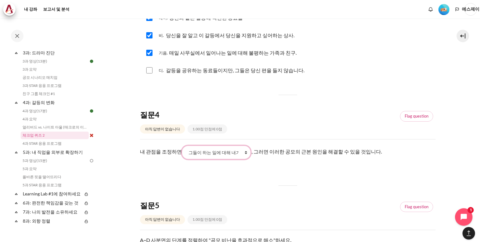
click at [182, 146] on select "그들이 보고 느끼는 것 그들이 하는 일에 대해 내가 보고 느낀 것 내가 하는 일 그들이 하는 일" at bounding box center [216, 152] width 69 height 13
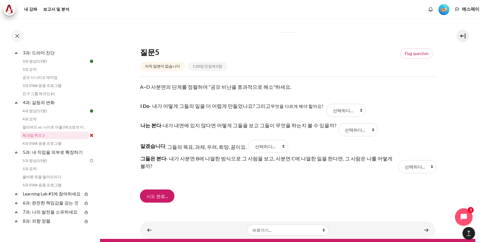
scroll to position [556, 0]
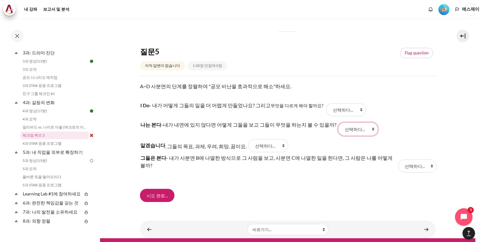
click at [360, 129] on select "선택하다... 기음 에이 비 디" at bounding box center [358, 128] width 40 height 13
select select "2"
click at [338, 122] on select "선택하다... 기음 에이 비 디" at bounding box center [358, 128] width 40 height 13
click at [347, 110] on select "선택하다... 기음 에이 비 디" at bounding box center [346, 109] width 40 height 13
select select "1"
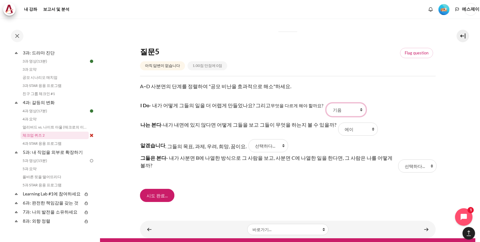
click at [326, 103] on select "선택하다... 기음 에이 비 디" at bounding box center [346, 109] width 40 height 13
click at [278, 147] on select "선택하다... 기음 에이 비 디" at bounding box center [268, 145] width 40 height 13
select select "3"
click at [248, 139] on select "선택하다... 기음 에이 비 디" at bounding box center [268, 145] width 40 height 13
click at [424, 161] on select "선택하다... 기음 에이 비 디" at bounding box center [417, 165] width 38 height 13
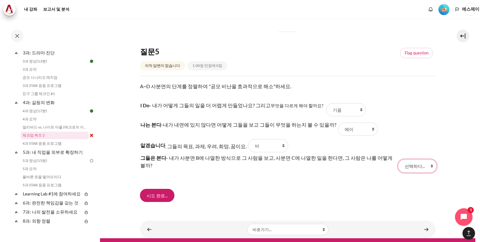
select select "4"
click at [398, 159] on select "선택하다... 기음 에이 비 디" at bounding box center [417, 165] width 38 height 13
click at [151, 189] on input "시도 완료..." at bounding box center [157, 195] width 34 height 13
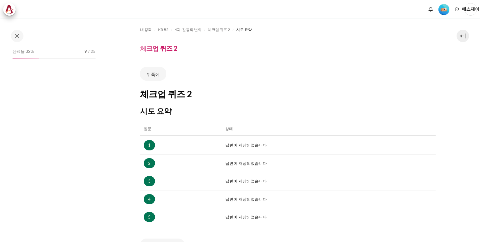
scroll to position [83, 0]
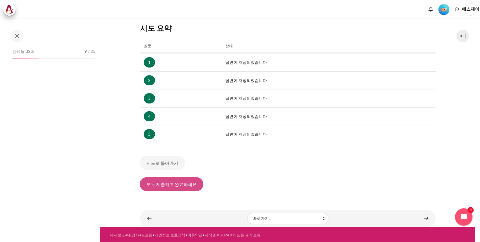
click at [179, 183] on font "모두 제출하고 완료하세요" at bounding box center [172, 184] width 50 height 5
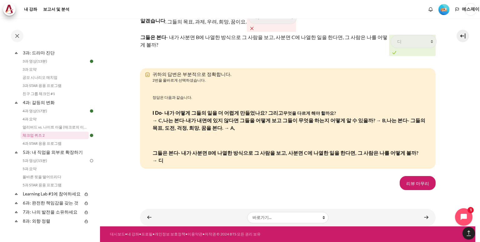
scroll to position [1082, 0]
click at [422, 218] on link "콘텐츠" at bounding box center [426, 217] width 12 height 12
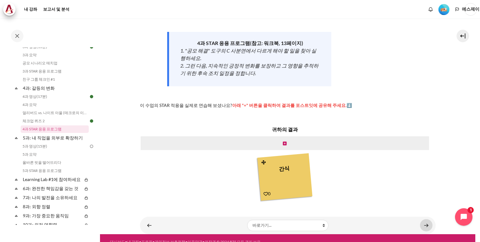
scroll to position [191, 0]
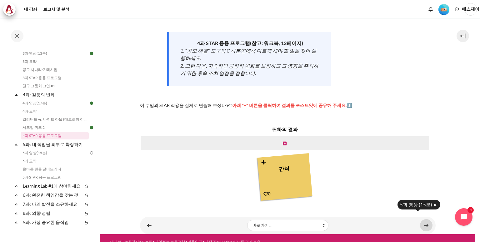
click at [422, 219] on link "콘텐츠" at bounding box center [426, 225] width 12 height 12
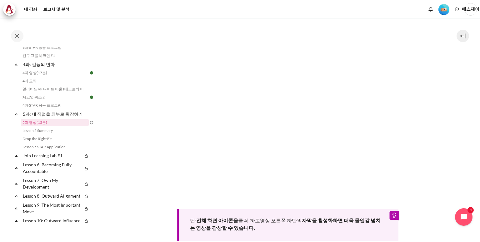
scroll to position [215, 0]
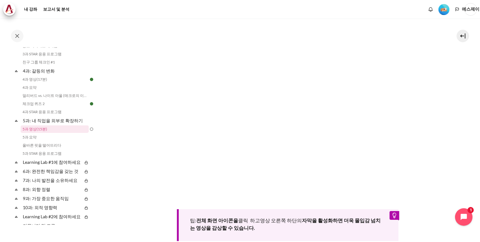
click at [445, 136] on section "내 강좌 KR B2 5과: 내 직업을 외부로 확장하기 5과 영상(15분) 5과 영상(15분) 완료 요구 사항 할 일:" at bounding box center [287, 99] width 375 height 447
click at [146, 207] on div "팁: 전체 화면 아이콘을 클릭 하고 영상 오른쪽 하단의 자막을 활성화하면 더욱 몰입감 넘치는 영상을 감상할 수 있습니다." at bounding box center [288, 133] width 296 height 213
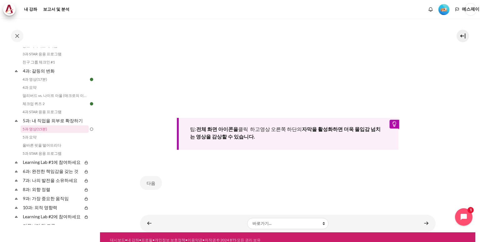
scroll to position [237, 0]
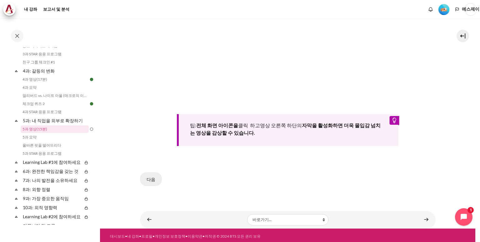
click at [149, 177] on font "다음" at bounding box center [151, 179] width 9 height 5
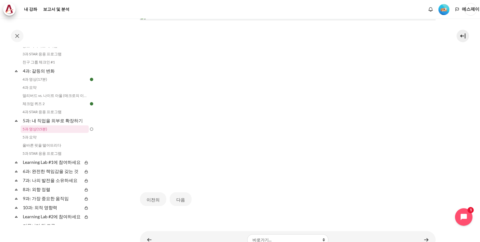
scroll to position [165, 0]
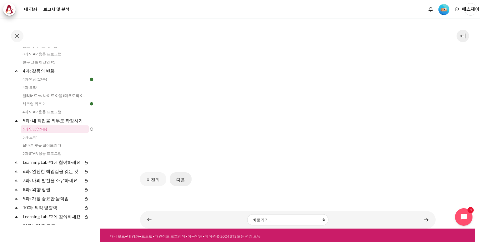
click at [178, 177] on font "다음" at bounding box center [180, 179] width 9 height 5
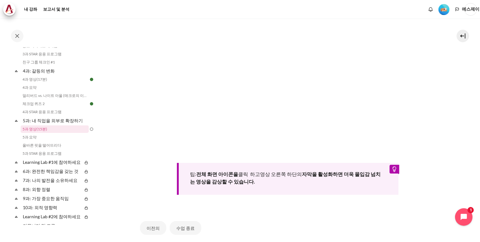
scroll to position [200, 0]
click at [183, 225] on font "수업 종료" at bounding box center [185, 227] width 18 height 5
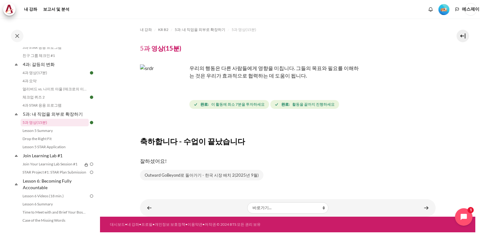
scroll to position [215, 0]
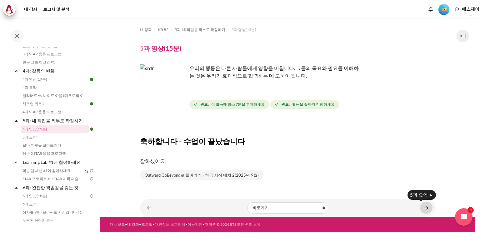
click at [424, 208] on link "콘텐츠" at bounding box center [426, 208] width 12 height 12
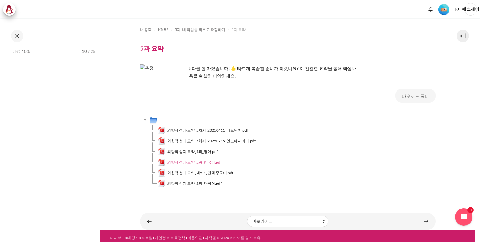
click at [205, 162] on font "외향적 성과 요약_5과_한국어.pdf" at bounding box center [194, 162] width 54 height 5
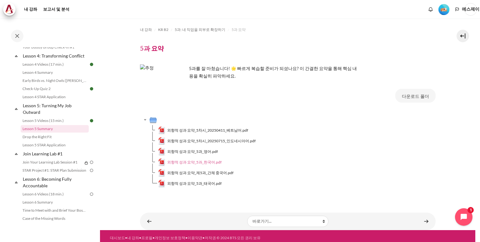
scroll to position [223, 0]
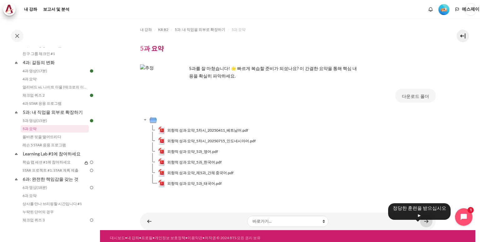
click at [423, 220] on link "콘텐츠" at bounding box center [426, 221] width 12 height 12
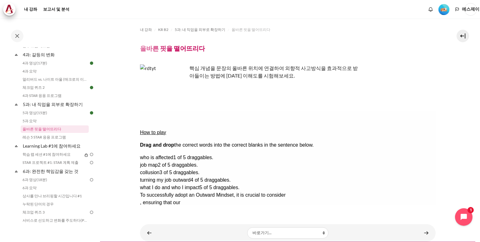
click at [199, 185] on span "what I do and who I impact" at bounding box center [169, 187] width 59 height 5
click at [191, 221] on div "Drop Zone 4. Drop Zone 4 is empty." at bounding box center [166, 221] width 52 height 0
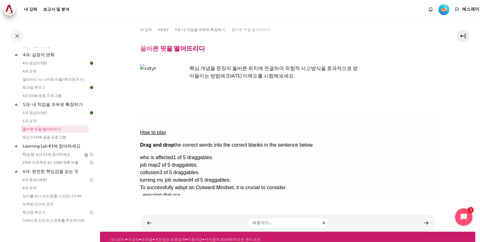
click at [192, 214] on div "what I do and who..." at bounding box center [166, 217] width 52 height 7
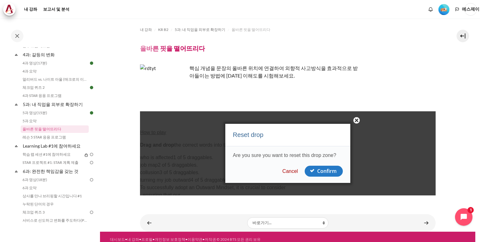
click at [288, 177] on div "Cancel Confirm" at bounding box center [311, 171] width 62 height 11
click at [288, 174] on button "Cancel" at bounding box center [289, 171] width 19 height 6
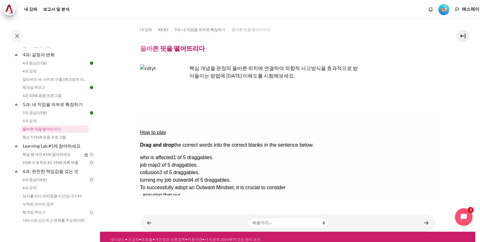
click at [192, 214] on div "what I do and who..." at bounding box center [166, 217] width 52 height 7
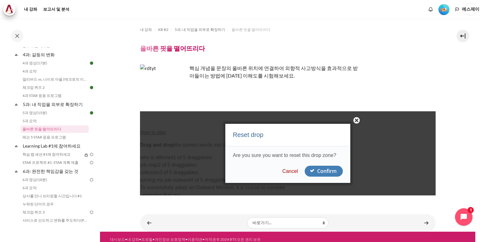
click at [318, 171] on button "Confirm" at bounding box center [323, 171] width 38 height 11
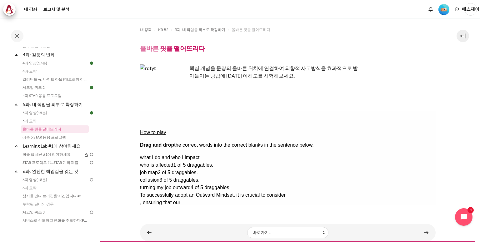
click at [379, 154] on div "what I do and who I impact" at bounding box center [288, 157] width 296 height 7
click at [192, 199] on div "Drop Zone 1. Drop Zone 1 is empty." at bounding box center [166, 199] width 52 height 0
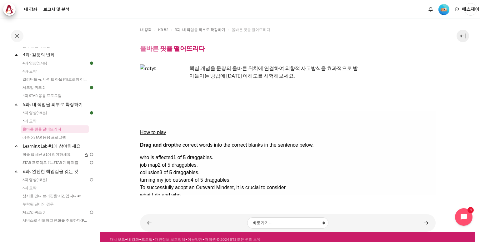
click at [378, 161] on div "job map 2 of 5 draggables." at bounding box center [288, 164] width 296 height 7
click at [192, 206] on div "Drop Zone 2. Drop Zone 2 is empty." at bounding box center [166, 206] width 52 height 0
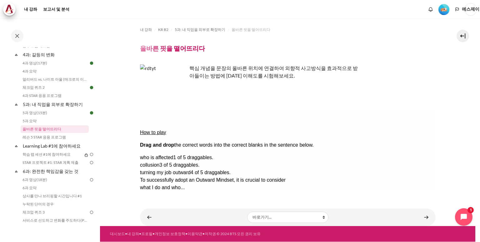
click at [190, 170] on span "turning my job outward" at bounding box center [165, 172] width 51 height 5
click at [192, 214] on div "Drop Zone 3. Drop Zone 3 is empty." at bounding box center [166, 214] width 52 height 0
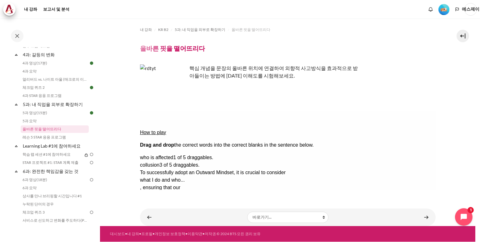
click at [173, 155] on span "who is affected" at bounding box center [156, 157] width 33 height 5
click at [192, 221] on div "Drop Zone 4 is empty." at bounding box center [166, 221] width 52 height 0
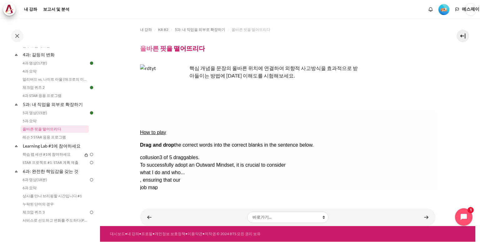
click at [157, 229] on button "Check Check the answers. The responses will be marked as correct, incorrect, or…" at bounding box center [148, 232] width 17 height 7
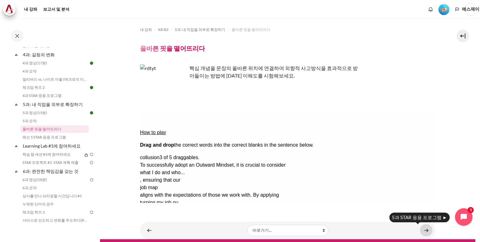
click at [424, 228] on link "콘텐츠" at bounding box center [426, 230] width 12 height 12
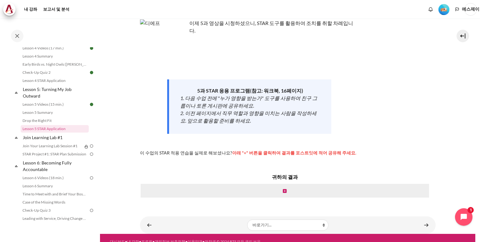
scroll to position [240, 0]
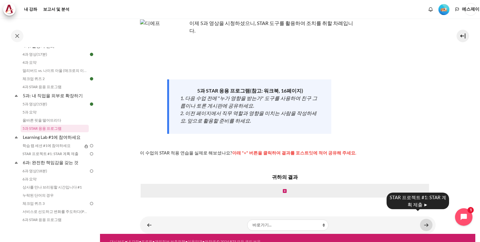
click at [422, 219] on link "콘텐츠" at bounding box center [426, 225] width 12 height 12
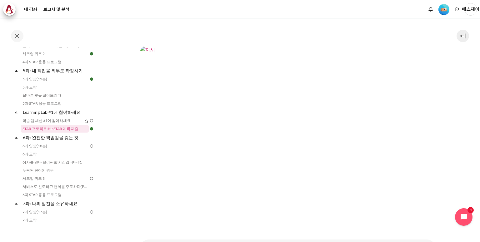
scroll to position [273, 0]
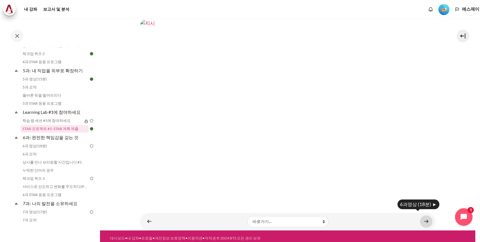
click at [422, 216] on link "콘텐츠" at bounding box center [426, 221] width 12 height 12
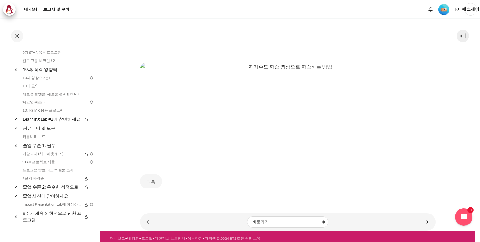
scroll to position [287, 0]
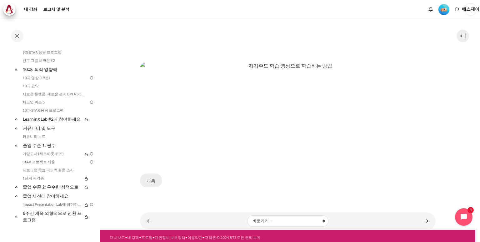
click at [151, 179] on font "다음" at bounding box center [151, 180] width 9 height 5
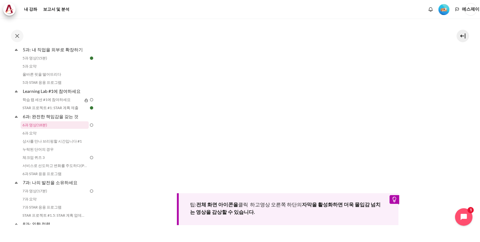
scroll to position [237, 0]
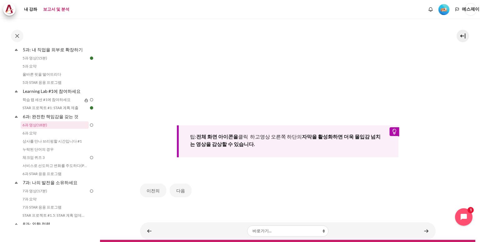
click at [55, 9] on font "보고서 및 분석" at bounding box center [56, 9] width 26 height 5
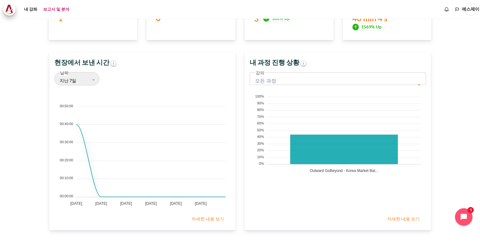
scroll to position [124, 180]
click at [93, 77] on button "지난 7일" at bounding box center [76, 78] width 45 height 13
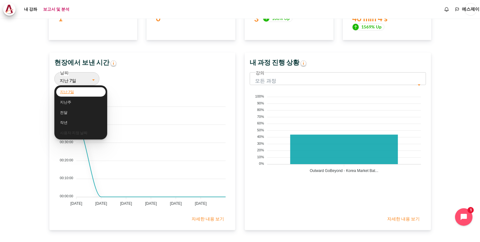
click at [22, 97] on section "개요 학습자 학습자 과정 진행 상황 Architeck 보고서 대시보드 05 10월 2025 - 11 10월 2025 날짜 지난 7일 Janua…" at bounding box center [240, 76] width 471 height 352
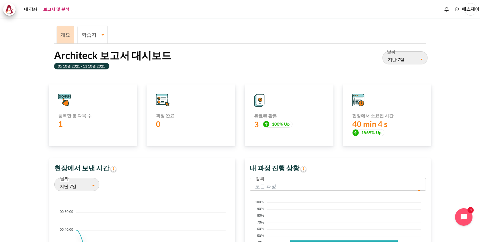
scroll to position [0, 0]
